Goal: Navigation & Orientation: Find specific page/section

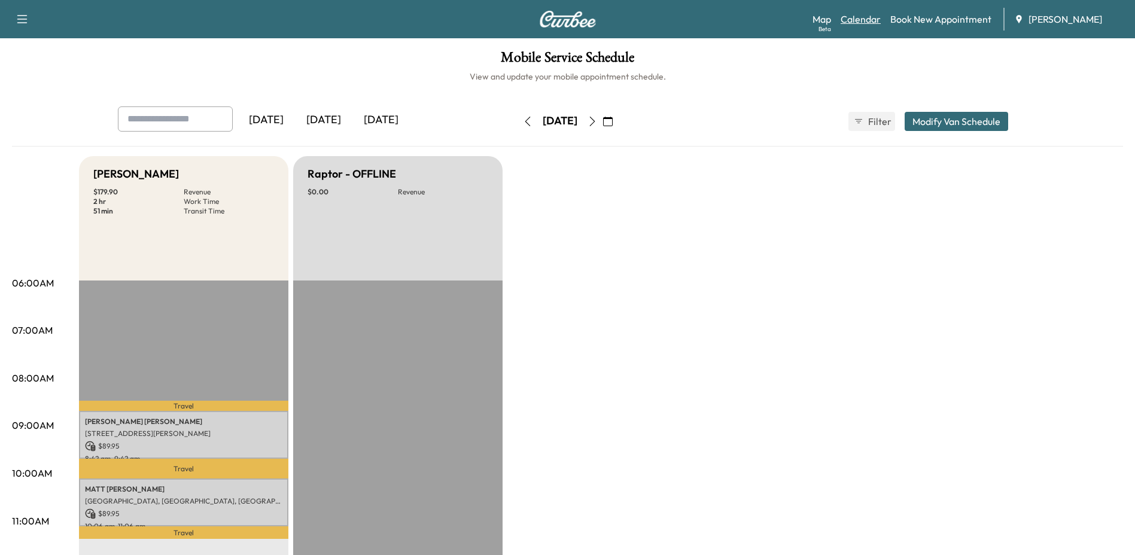
click at [861, 23] on link "Calendar" at bounding box center [860, 19] width 40 height 14
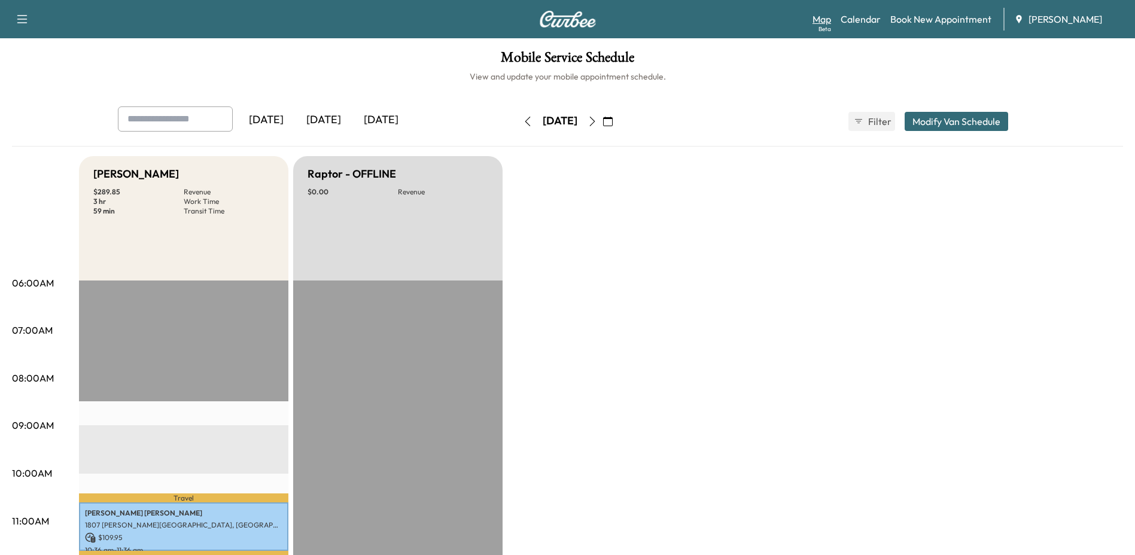
click at [828, 22] on link "Map Beta" at bounding box center [821, 19] width 19 height 14
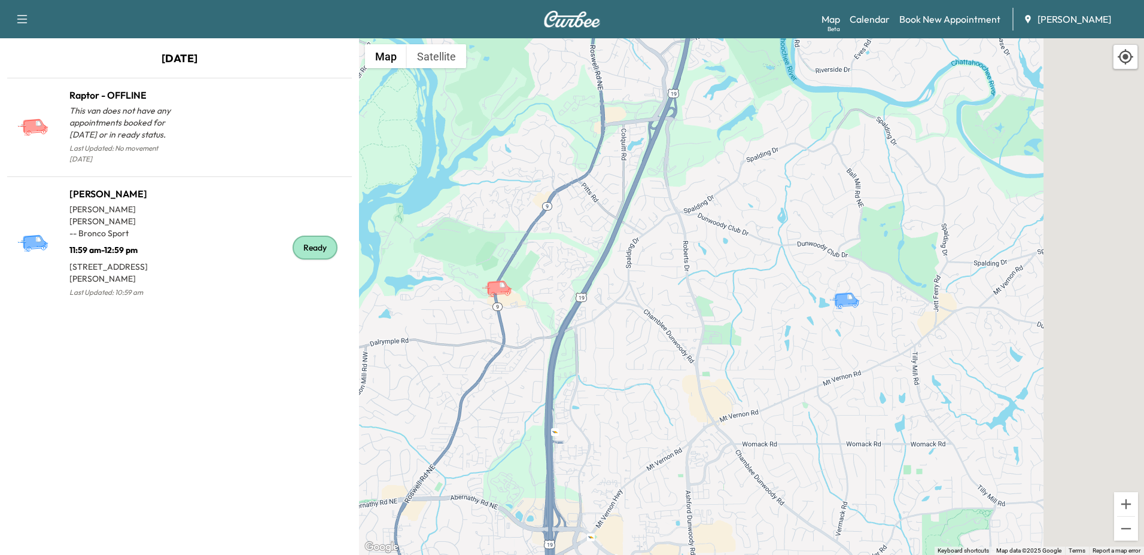
drag, startPoint x: 965, startPoint y: 321, endPoint x: 672, endPoint y: 320, distance: 293.1
click at [672, 320] on div "To activate drag with keyboard, press Alt + Enter. Once in keyboard drag state,…" at bounding box center [751, 296] width 785 height 517
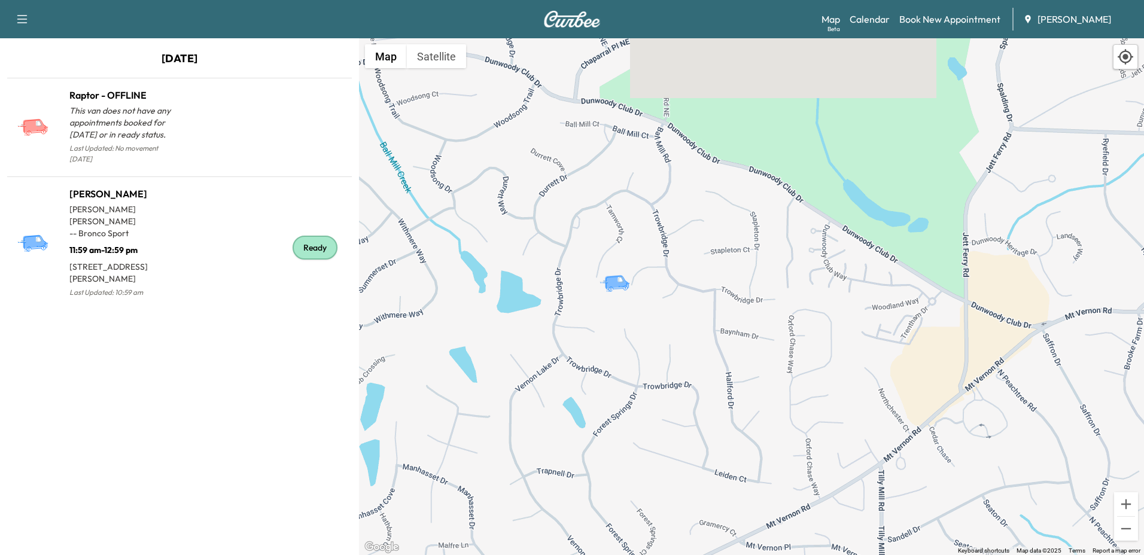
drag, startPoint x: 601, startPoint y: 291, endPoint x: 663, endPoint y: 344, distance: 81.4
click at [663, 344] on div "To activate drag with keyboard, press Alt + Enter. Once in keyboard drag state,…" at bounding box center [751, 296] width 785 height 517
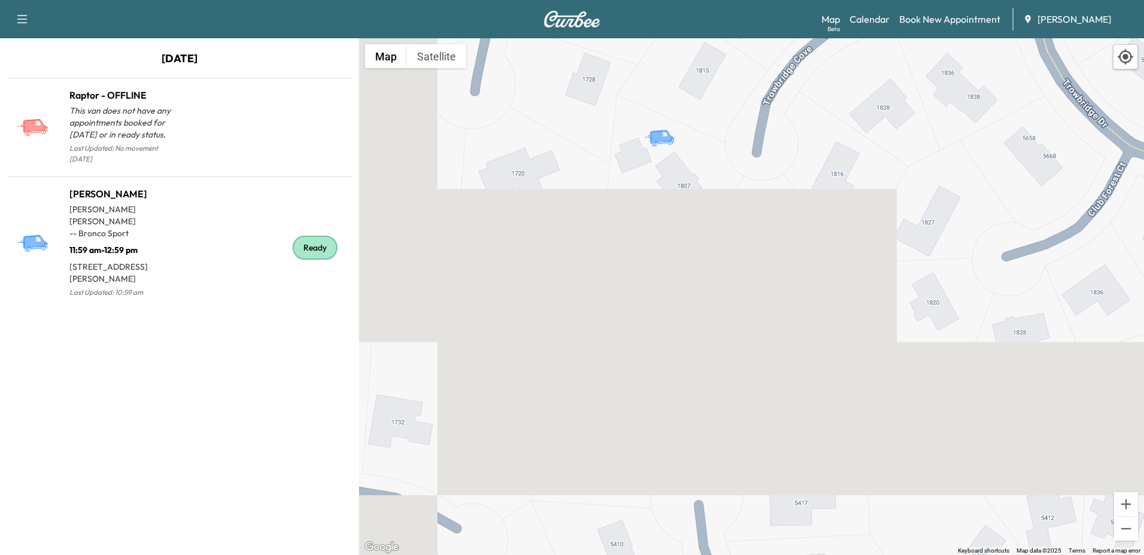
drag, startPoint x: 630, startPoint y: 221, endPoint x: 628, endPoint y: 302, distance: 80.8
click at [628, 302] on div "To activate drag with keyboard, press Alt + Enter. Once in keyboard drag state,…" at bounding box center [751, 296] width 785 height 517
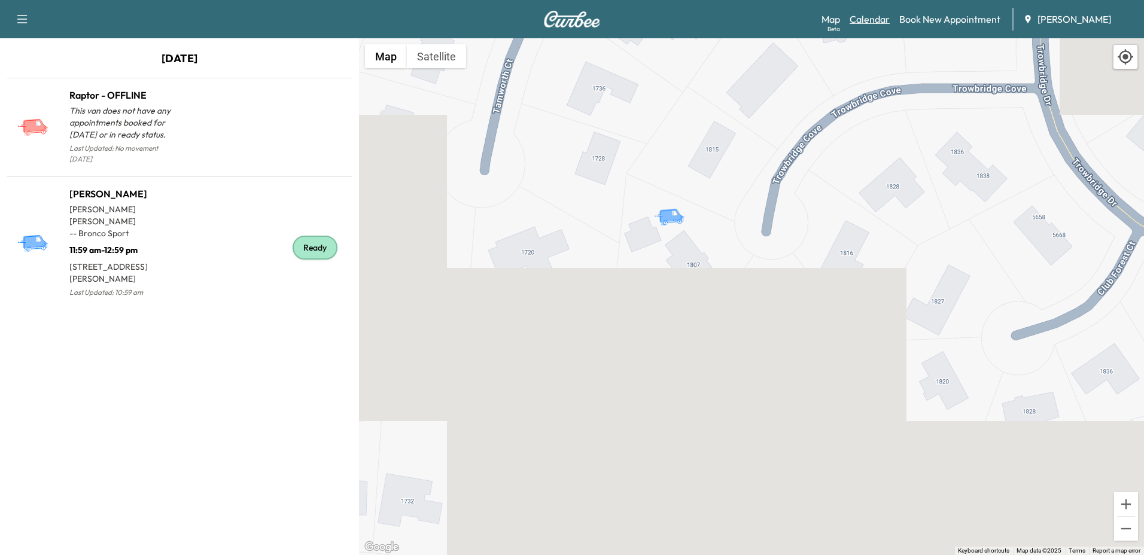
click at [882, 14] on link "Calendar" at bounding box center [869, 19] width 40 height 14
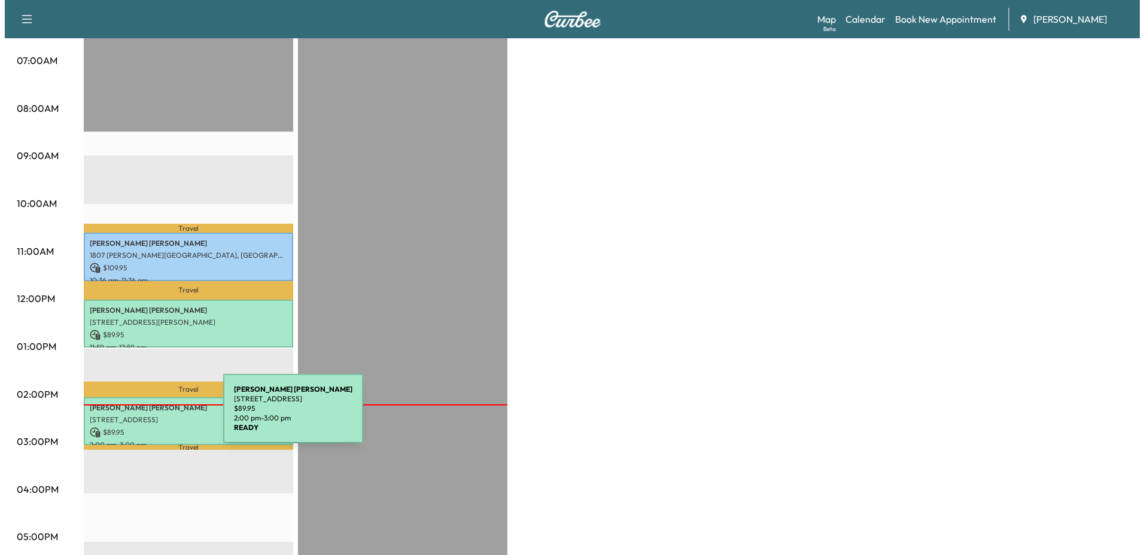
scroll to position [299, 0]
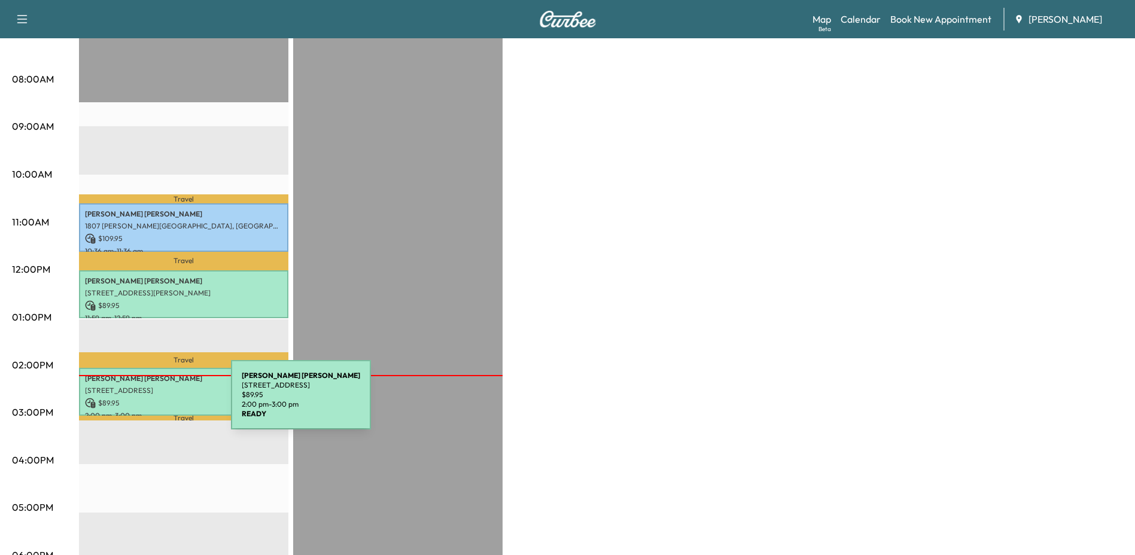
click at [141, 401] on p "$ 89.95" at bounding box center [183, 403] width 197 height 11
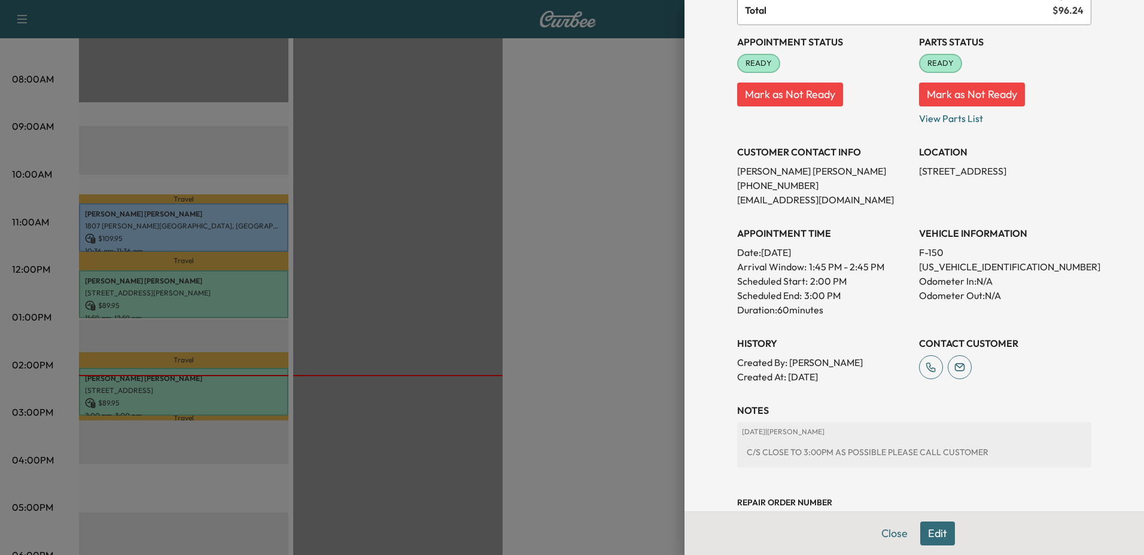
scroll to position [120, 0]
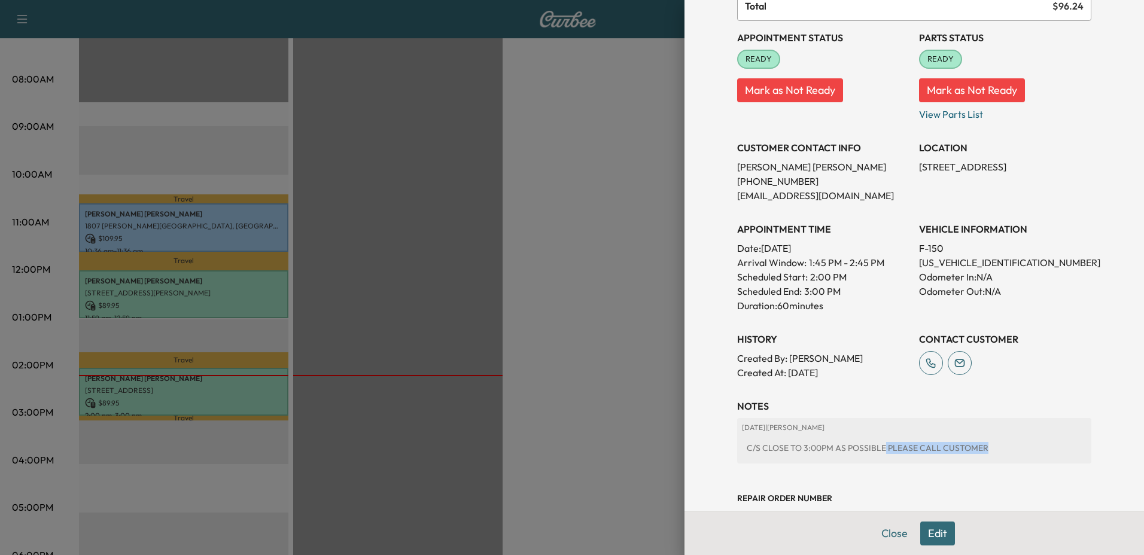
drag, startPoint x: 874, startPoint y: 451, endPoint x: 995, endPoint y: 450, distance: 120.8
click at [995, 450] on div "C/S CLOSE TO 3:00PM AS POSSIBLE PLEASE CALL CUSTOMER" at bounding box center [914, 448] width 344 height 22
click at [928, 449] on div "C/S CLOSE TO 3:00PM AS POSSIBLE PLEASE CALL CUSTOMER" at bounding box center [914, 448] width 344 height 22
drag, startPoint x: 928, startPoint y: 449, endPoint x: 734, endPoint y: 452, distance: 193.2
click at [742, 452] on div "C/S CLOSE TO 3:00PM AS POSSIBLE PLEASE CALL CUSTOMER" at bounding box center [914, 448] width 344 height 22
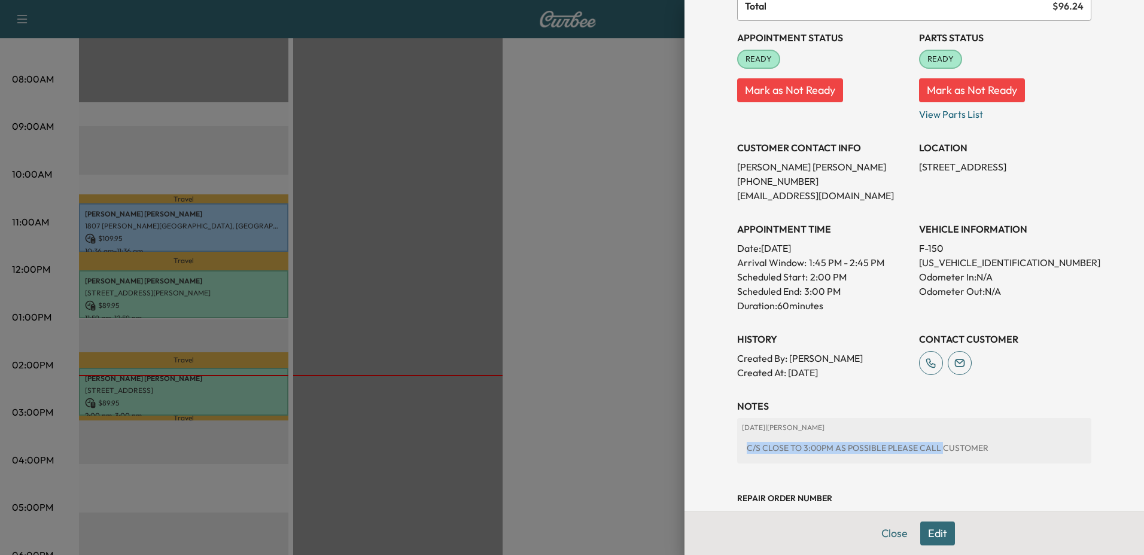
drag, startPoint x: 734, startPoint y: 452, endPoint x: 723, endPoint y: 453, distance: 11.5
click at [723, 453] on div "Appointment Details Services WRKS - Works Oil Change Package $ 89.95 Tax $ 6.29…" at bounding box center [913, 212] width 383 height 664
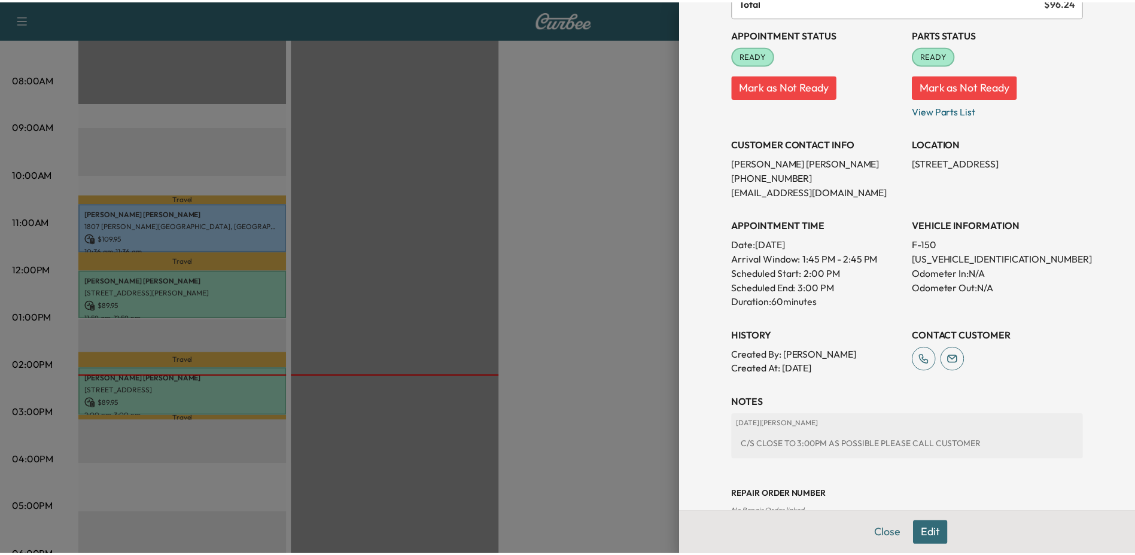
scroll to position [153, 0]
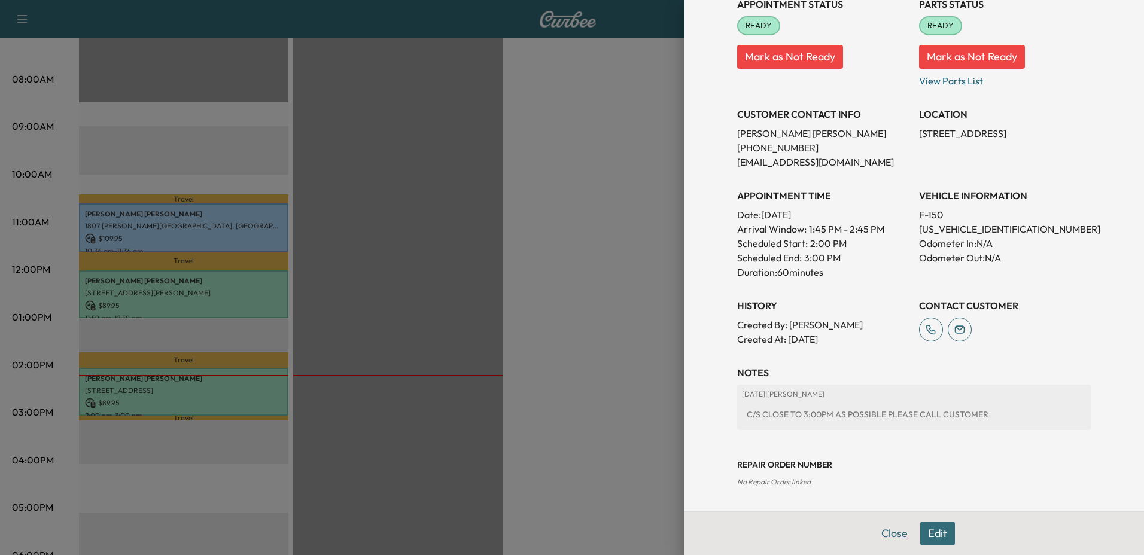
click at [886, 530] on button "Close" at bounding box center [894, 534] width 42 height 24
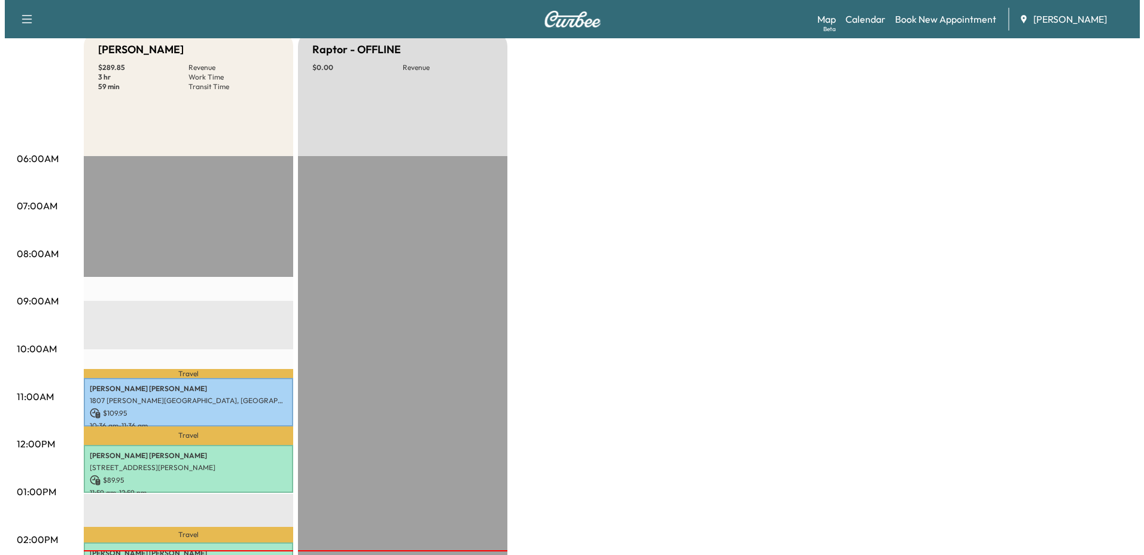
scroll to position [0, 0]
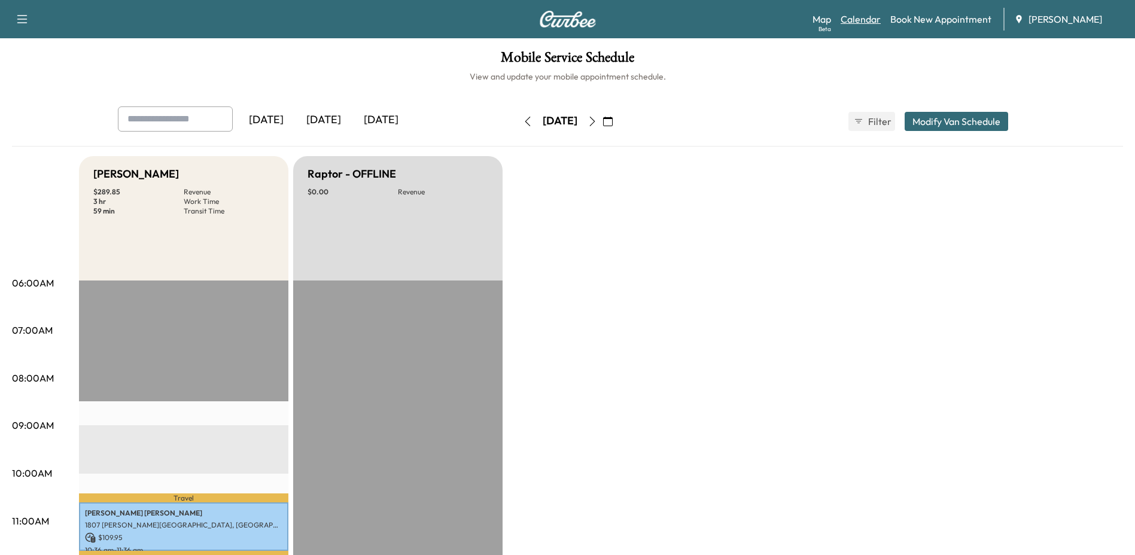
click at [868, 22] on link "Calendar" at bounding box center [860, 19] width 40 height 14
click at [825, 25] on div "Beta" at bounding box center [824, 29] width 13 height 9
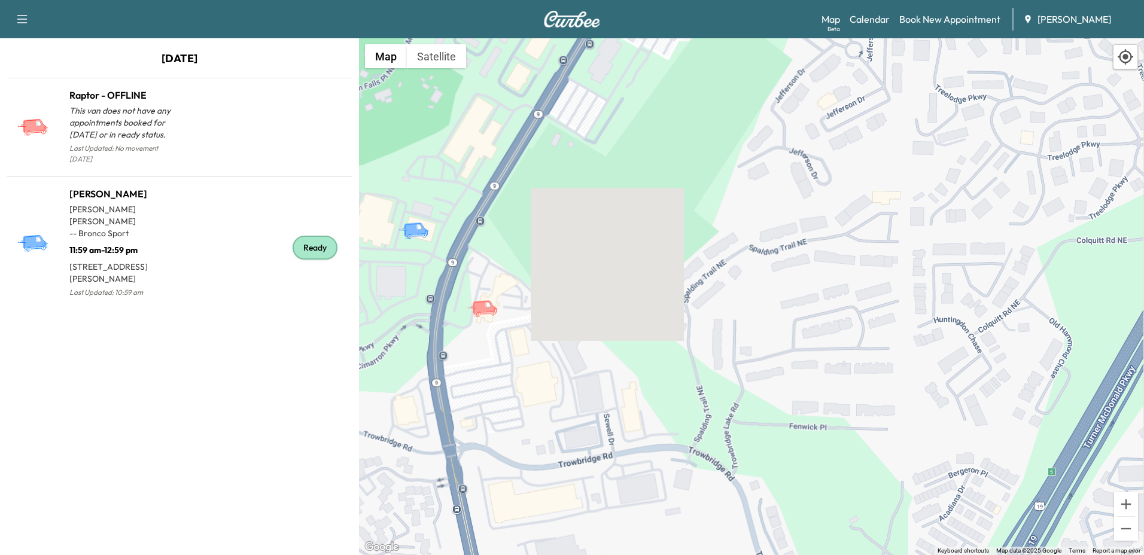
drag, startPoint x: 934, startPoint y: 354, endPoint x: 588, endPoint y: 296, distance: 350.5
click at [588, 296] on div "To activate drag with keyboard, press Alt + Enter. Once in keyboard drag state,…" at bounding box center [751, 296] width 785 height 517
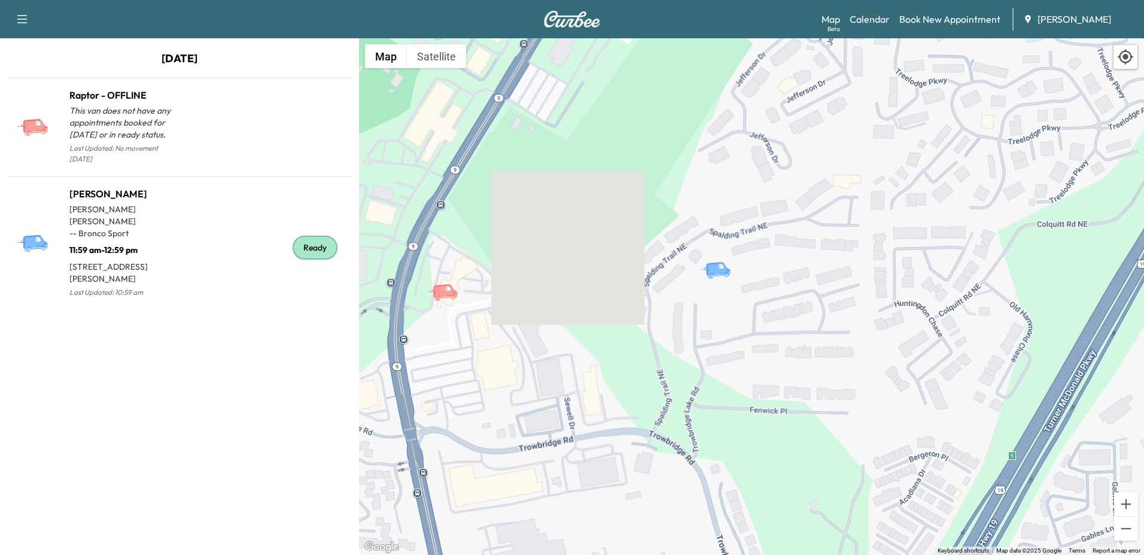
drag, startPoint x: 984, startPoint y: 350, endPoint x: 667, endPoint y: 288, distance: 323.0
click at [667, 287] on div "To activate drag with keyboard, press Alt + Enter. Once in keyboard drag state,…" at bounding box center [751, 296] width 785 height 517
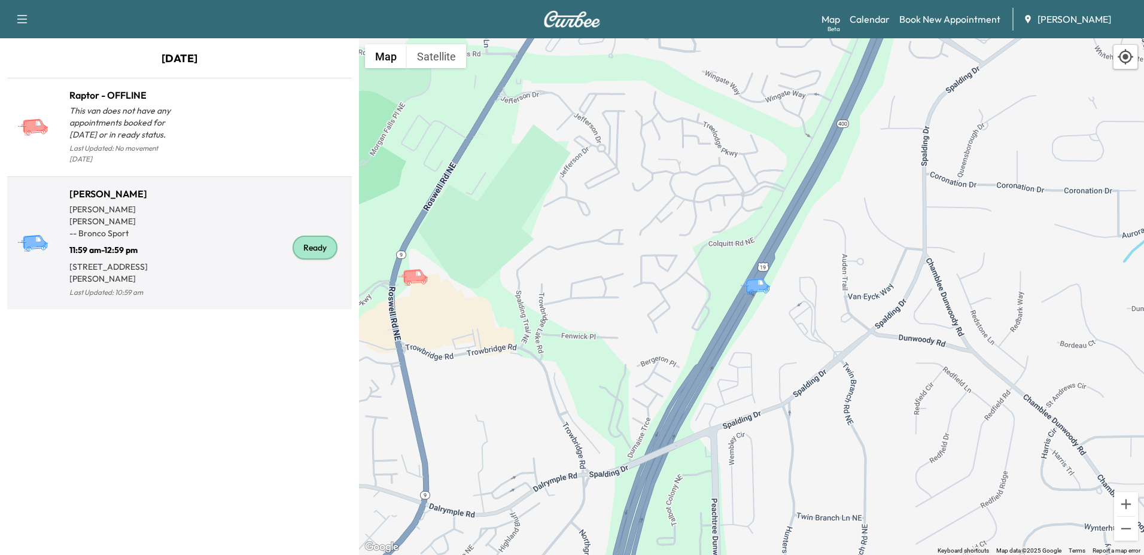
click at [131, 256] on p "[STREET_ADDRESS][PERSON_NAME]" at bounding box center [124, 270] width 110 height 29
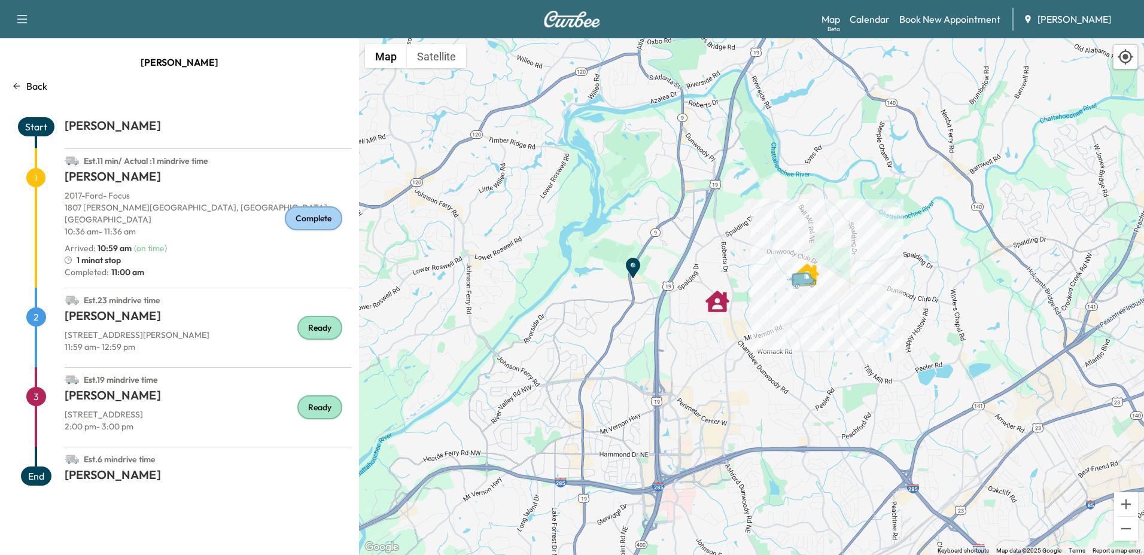
drag, startPoint x: 776, startPoint y: 191, endPoint x: 744, endPoint y: 356, distance: 167.5
click at [744, 356] on div "To activate drag with keyboard, press Alt + Enter. Once in keyboard drag state,…" at bounding box center [751, 296] width 785 height 517
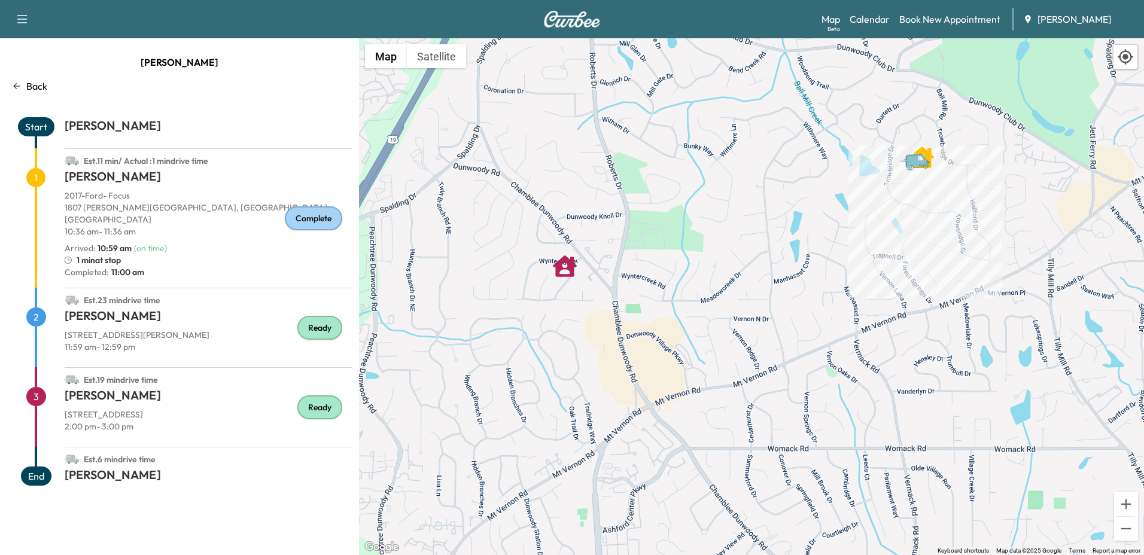
drag, startPoint x: 853, startPoint y: 233, endPoint x: 599, endPoint y: 425, distance: 318.2
click at [599, 425] on div "To activate drag with keyboard, press Alt + Enter. Once in keyboard drag state,…" at bounding box center [751, 296] width 785 height 517
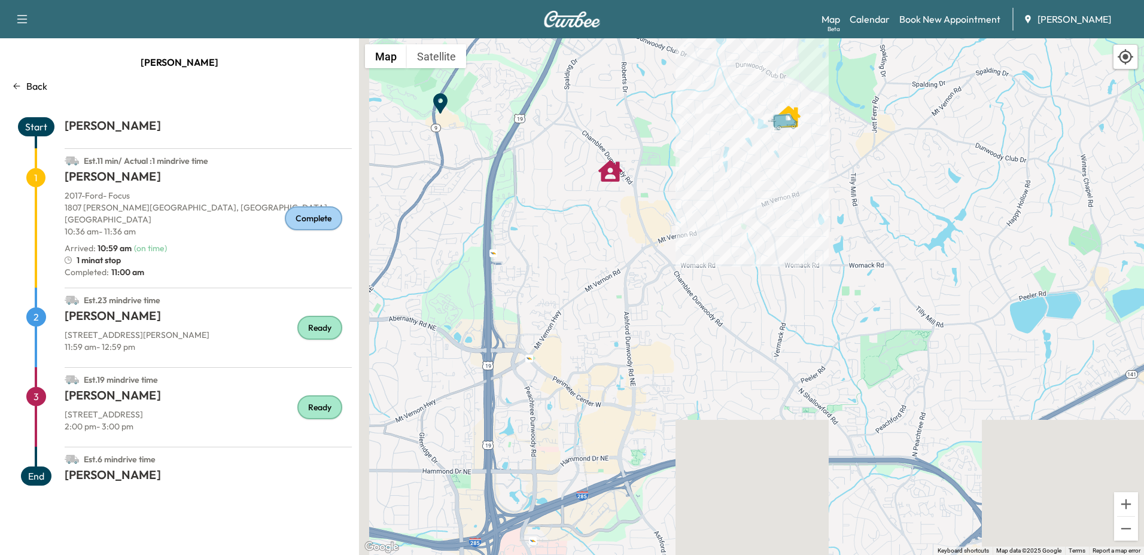
drag, startPoint x: 613, startPoint y: 404, endPoint x: 661, endPoint y: 202, distance: 207.3
click at [661, 201] on div "To activate drag with keyboard, press Alt + Enter. Once in keyboard drag state,…" at bounding box center [751, 296] width 785 height 517
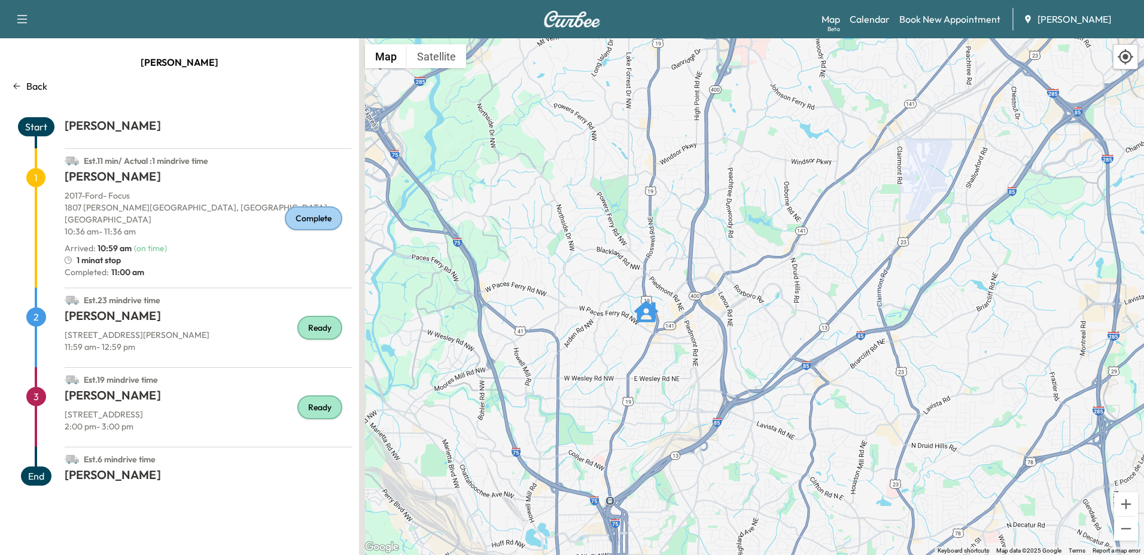
drag, startPoint x: 611, startPoint y: 410, endPoint x: 743, endPoint y: 120, distance: 319.1
click at [743, 120] on div "To activate drag with keyboard, press Alt + Enter. Once in keyboard drag state,…" at bounding box center [751, 296] width 785 height 517
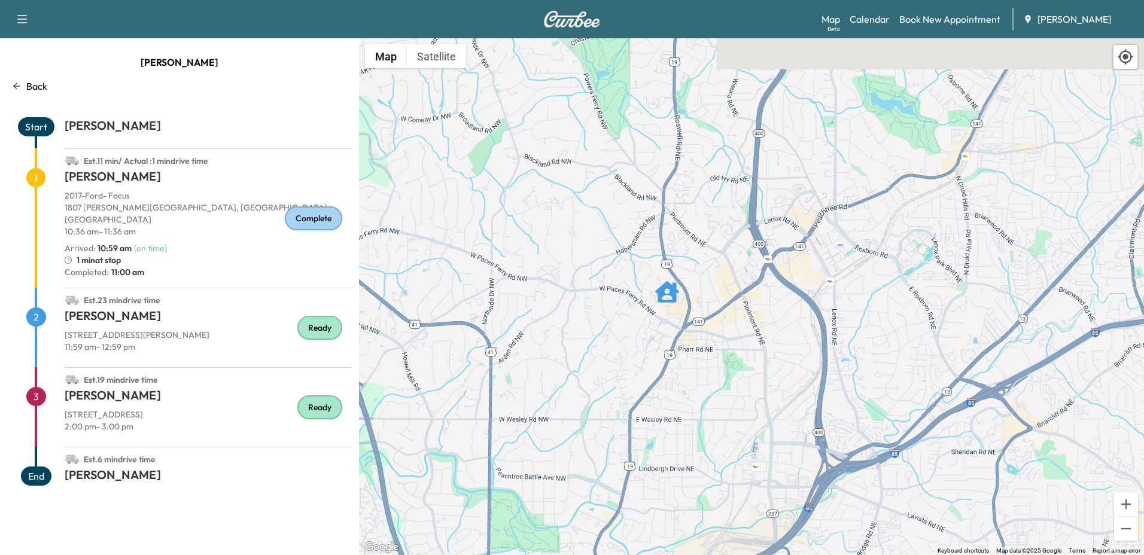
drag, startPoint x: 663, startPoint y: 168, endPoint x: 608, endPoint y: 321, distance: 162.1
click at [608, 321] on div "To activate drag with keyboard, press Alt + Enter. Once in keyboard drag state,…" at bounding box center [751, 296] width 785 height 517
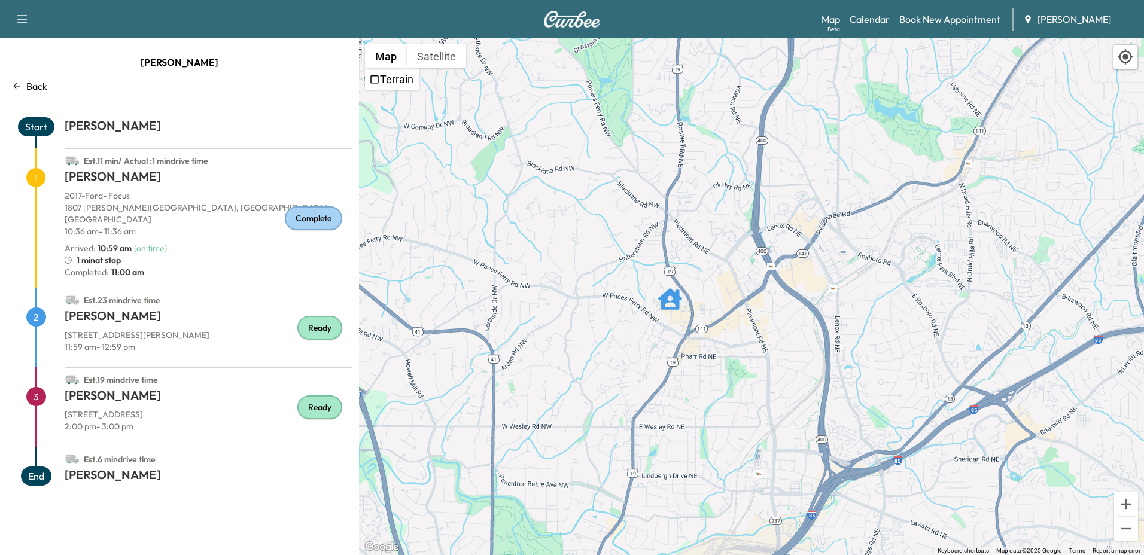
click at [590, 20] on img at bounding box center [571, 19] width 57 height 17
